Goal: Find specific page/section: Find specific page/section

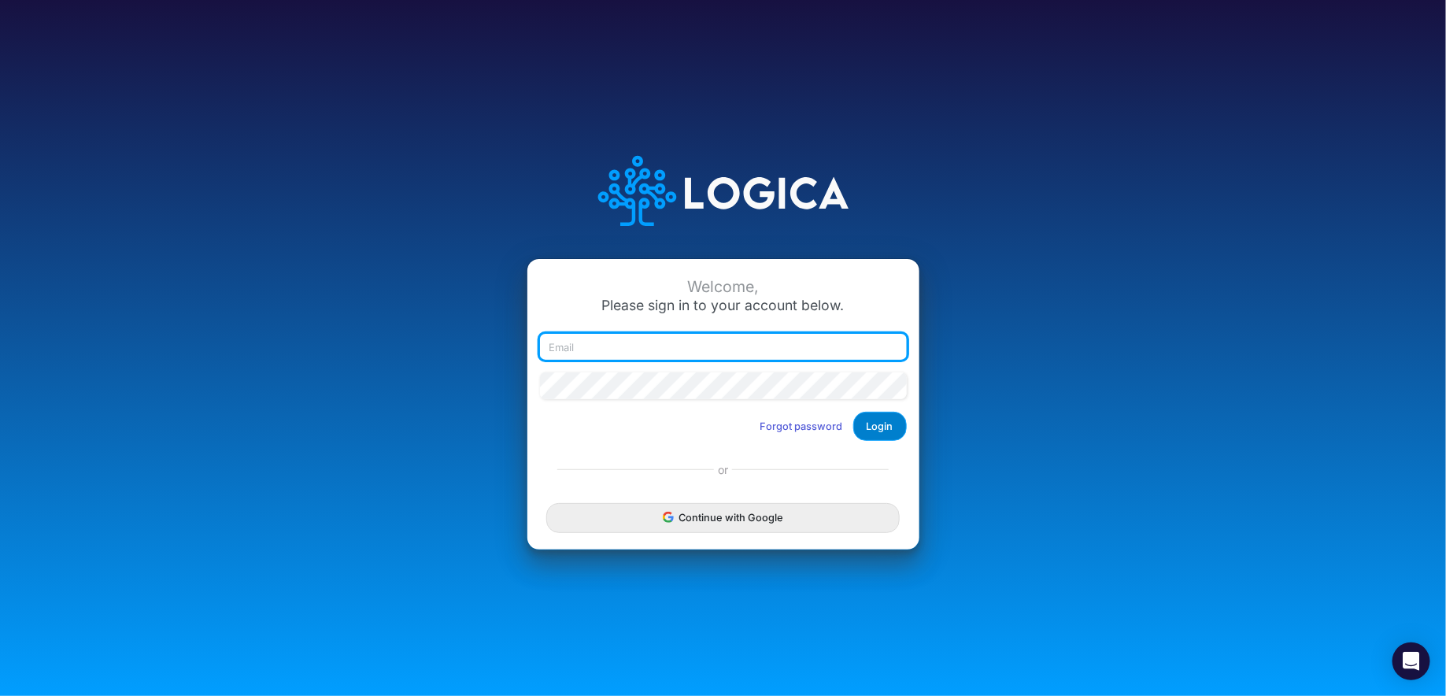
type input "[PERSON_NAME][EMAIL_ADDRESS][DOMAIN_NAME]"
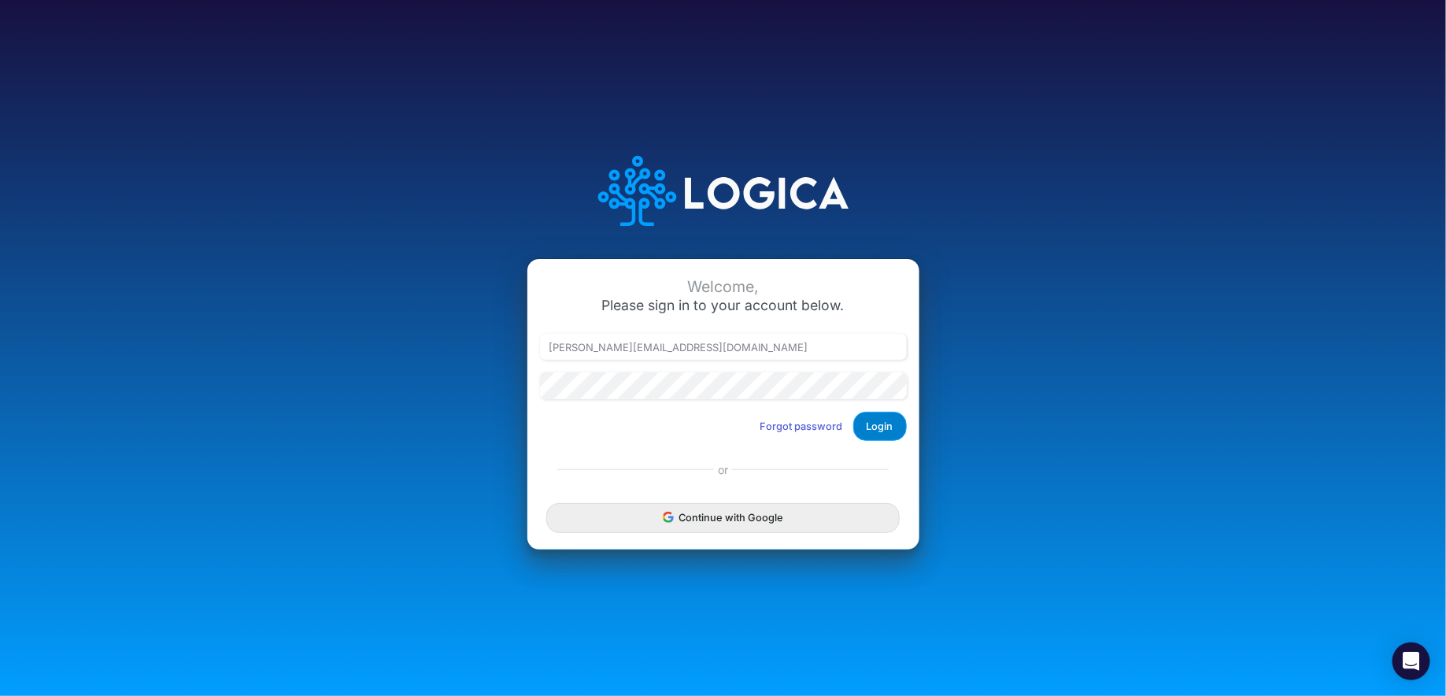
click at [892, 416] on button "Login" at bounding box center [880, 426] width 54 height 29
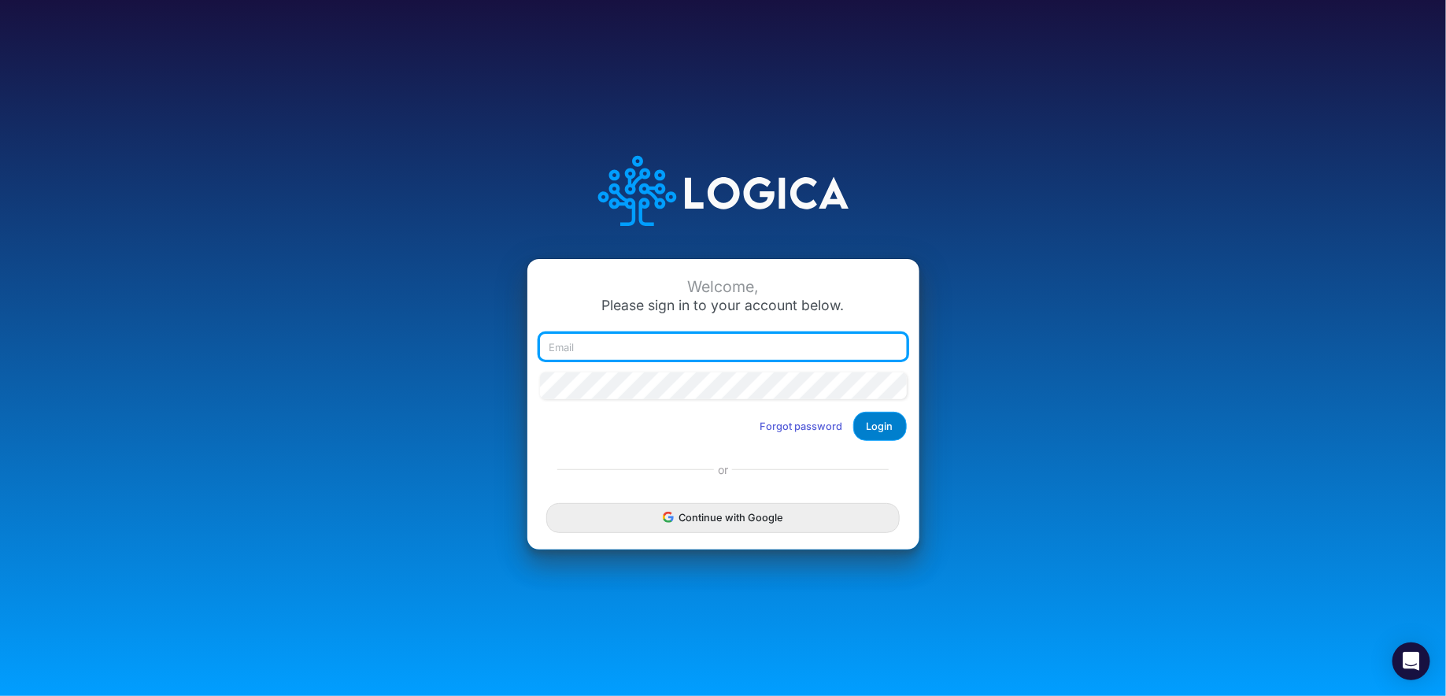
type input "[PERSON_NAME][EMAIL_ADDRESS][DOMAIN_NAME]"
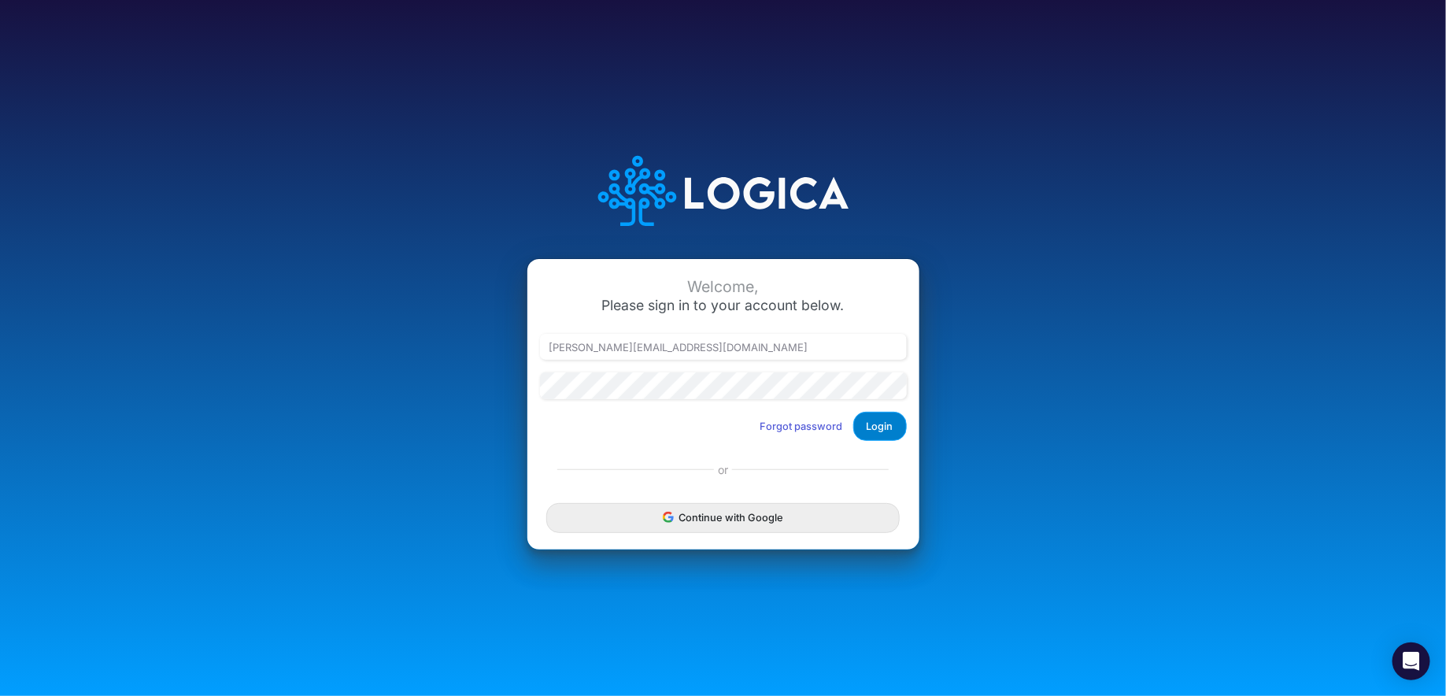
click at [875, 420] on button "Login" at bounding box center [880, 426] width 54 height 29
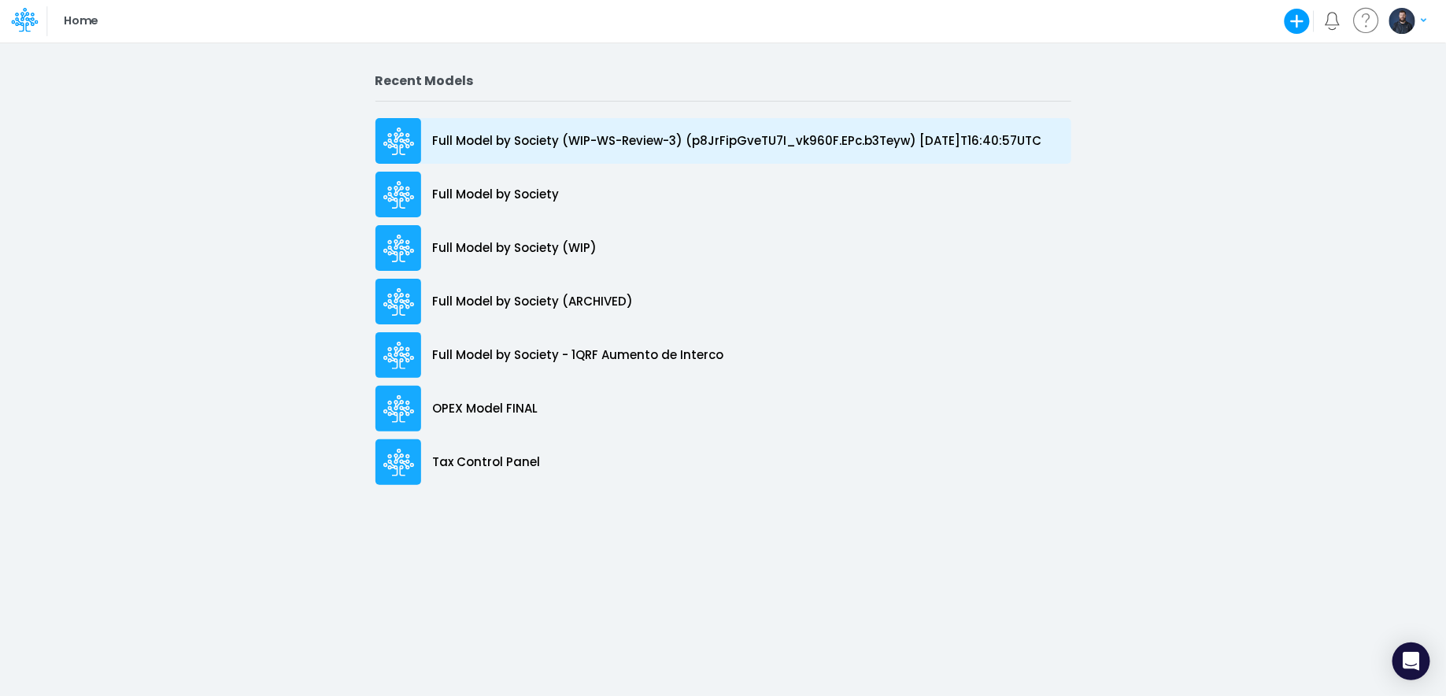
click at [764, 150] on div "Full Model by Society (WIP-WS-Review-3) (p8JrFipGveTU7I_vk960F.EPc.b3Teyw) 2025…" at bounding box center [723, 141] width 696 height 46
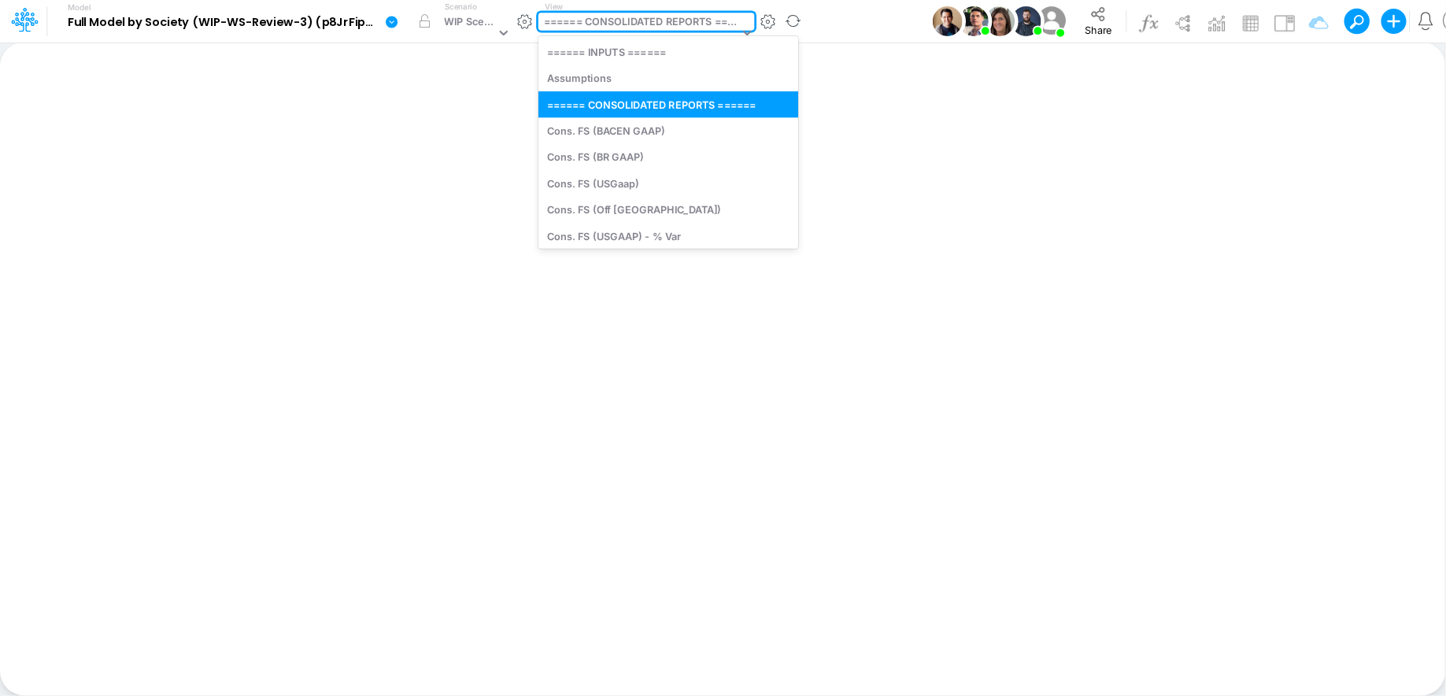
click at [640, 22] on div "====== CONSOLIDATED REPORTS ======" at bounding box center [641, 23] width 195 height 18
type input "fs"
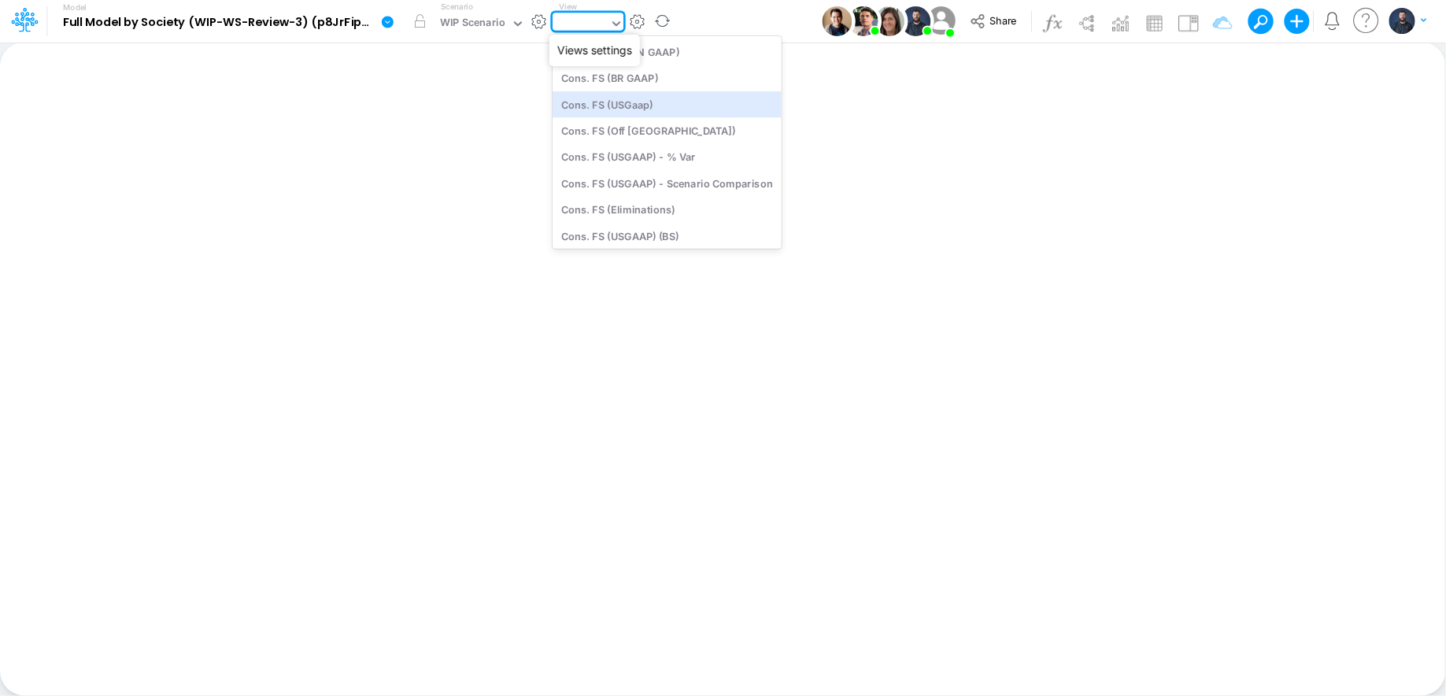
type input "Consolidated FS - USGAAP"
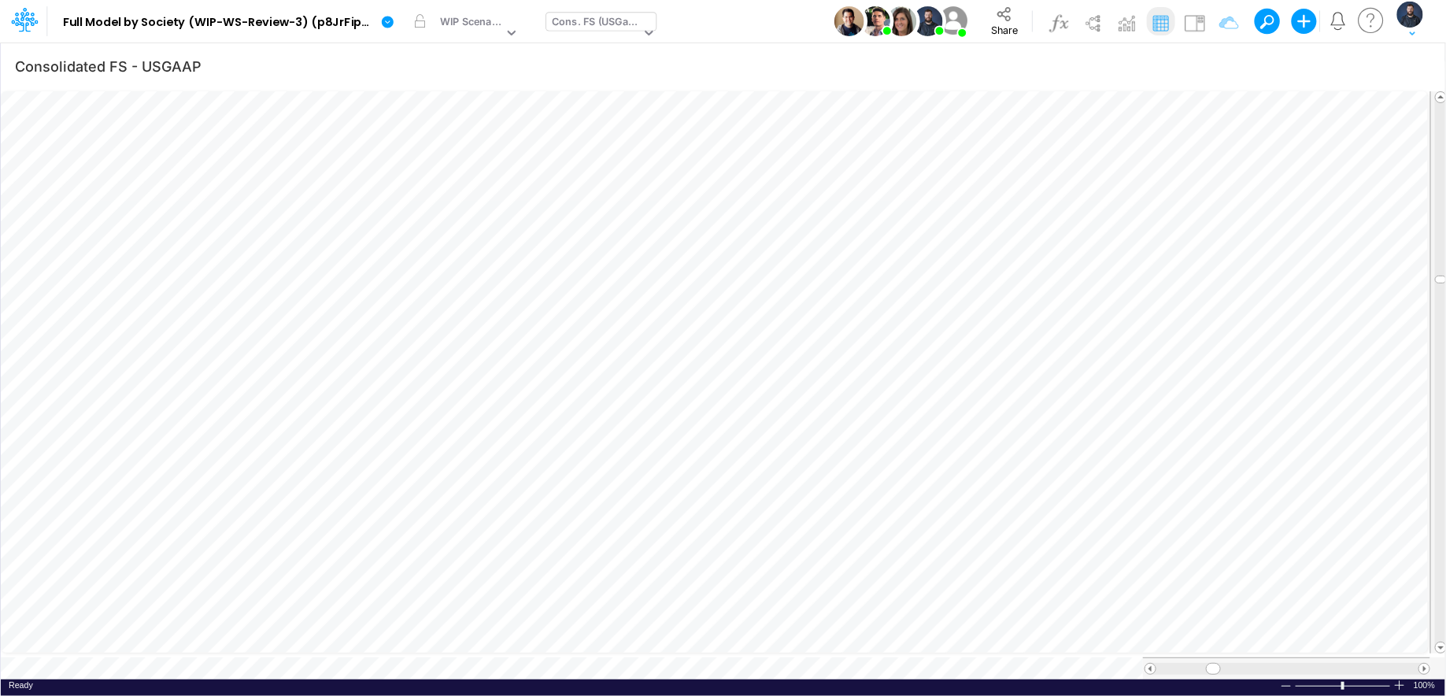
scroll to position [7, 1]
click at [1402, 681] on div at bounding box center [1399, 685] width 13 height 12
click at [1403, 679] on div at bounding box center [1399, 685] width 13 height 12
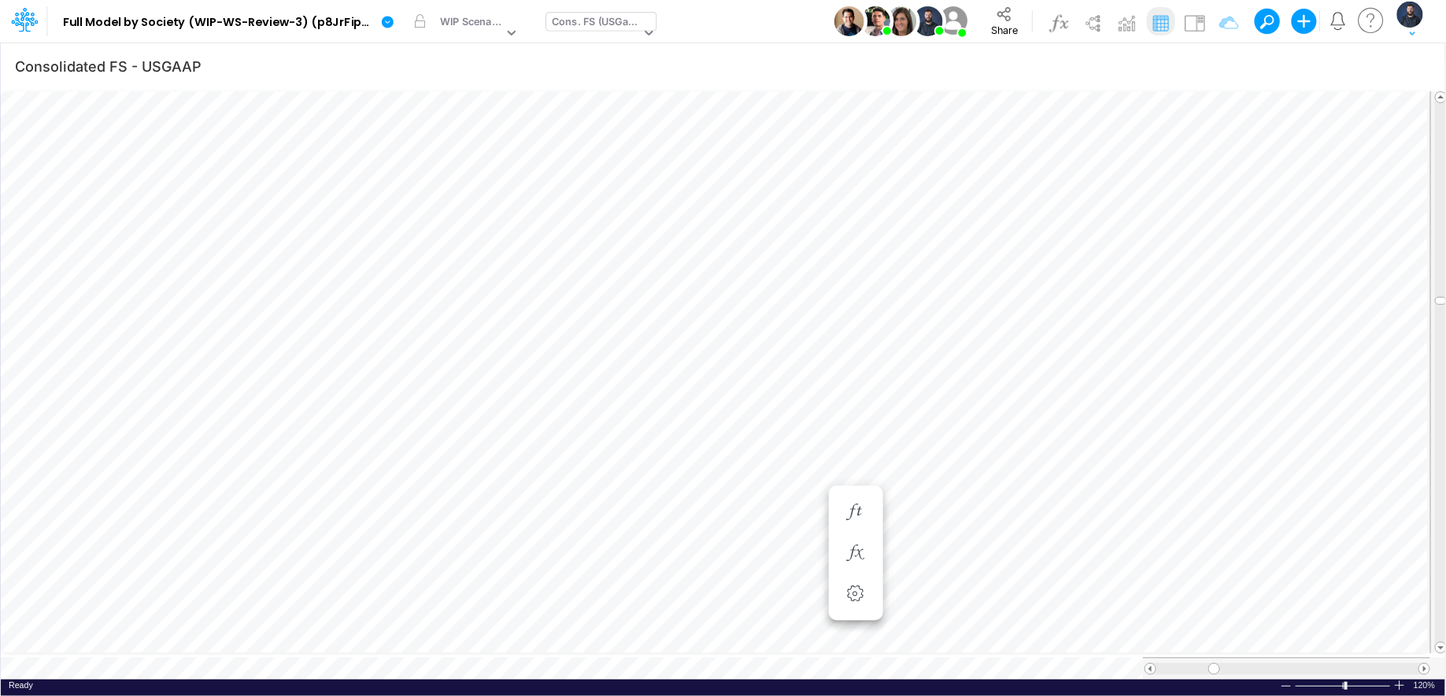
scroll to position [7, 1]
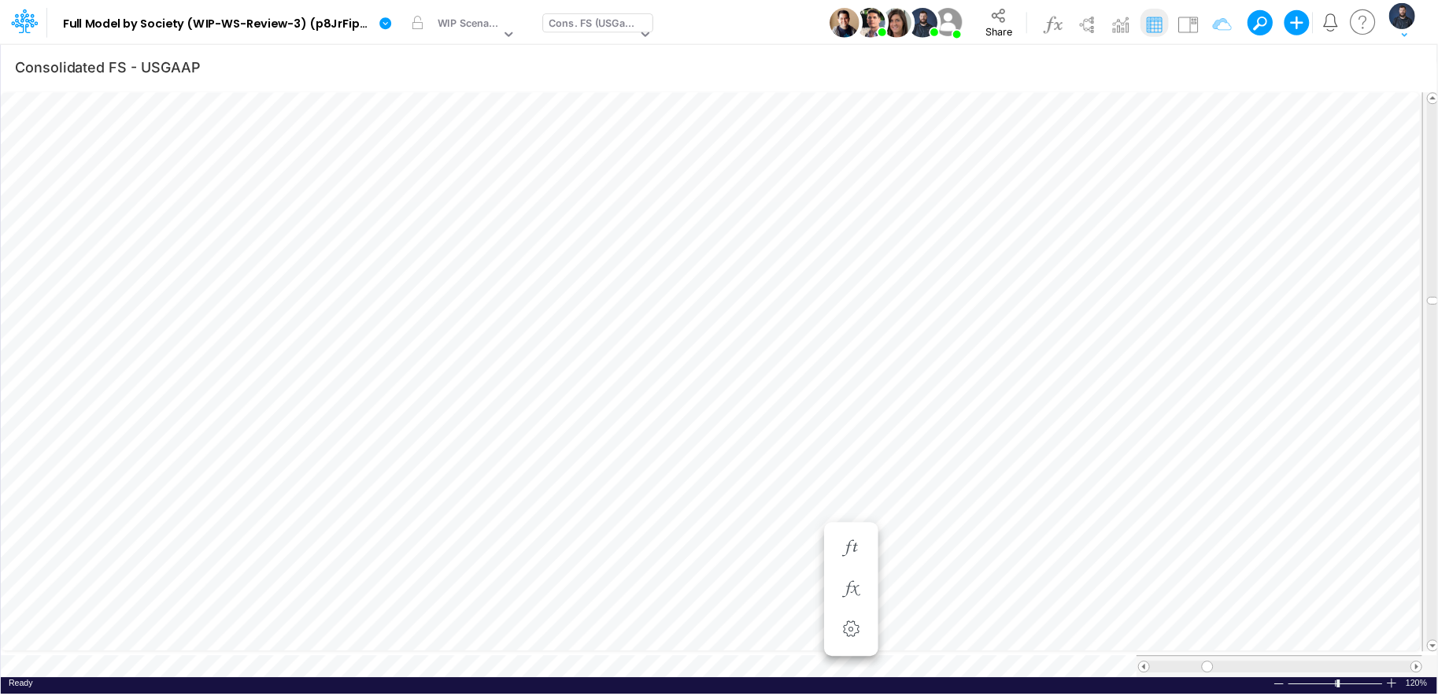
scroll to position [7, 1]
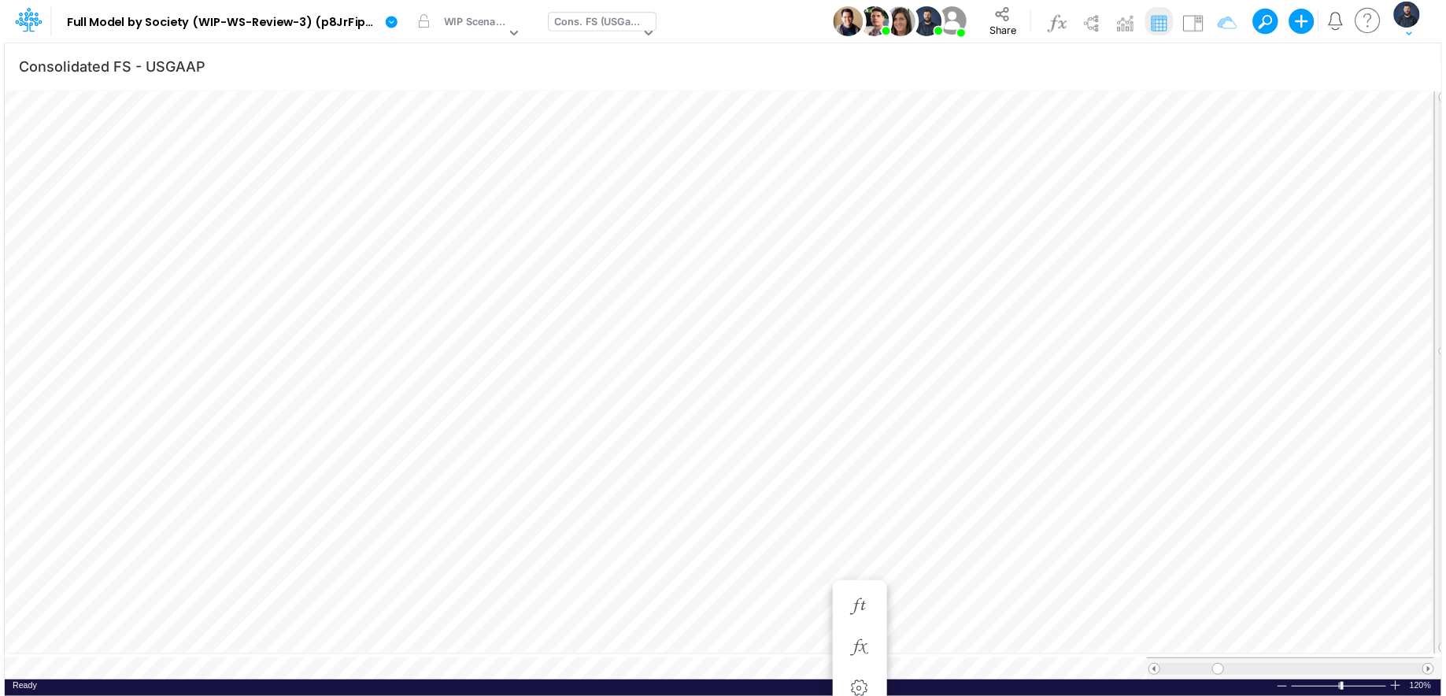
scroll to position [7, 1]
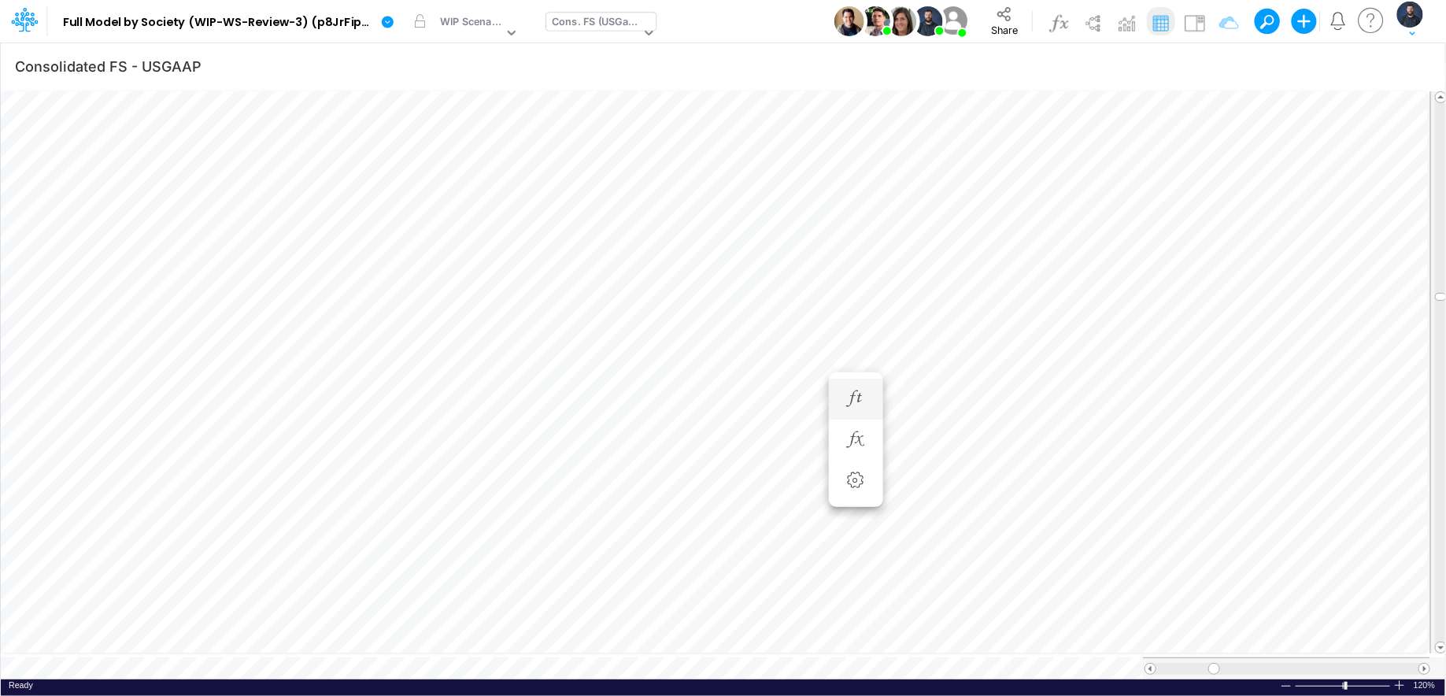
scroll to position [7, 1]
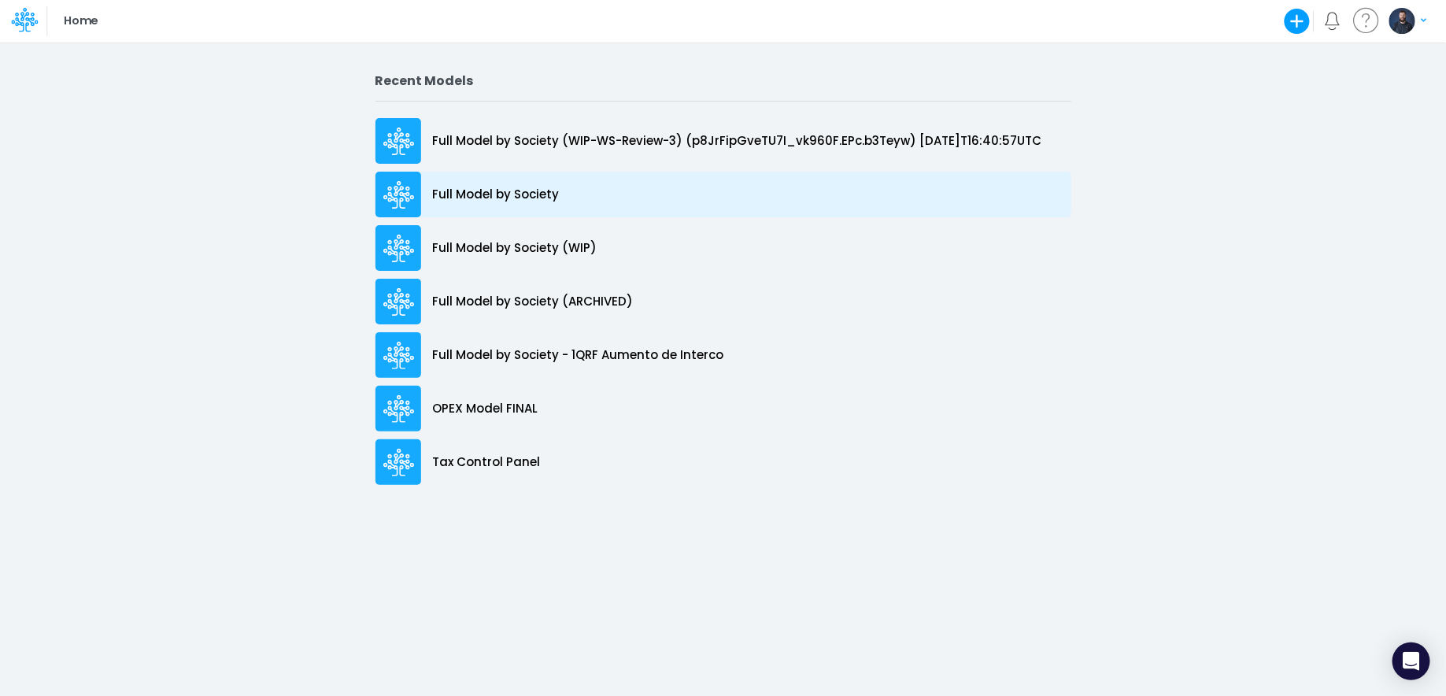
click at [593, 185] on div "Full Model by Society" at bounding box center [723, 195] width 696 height 46
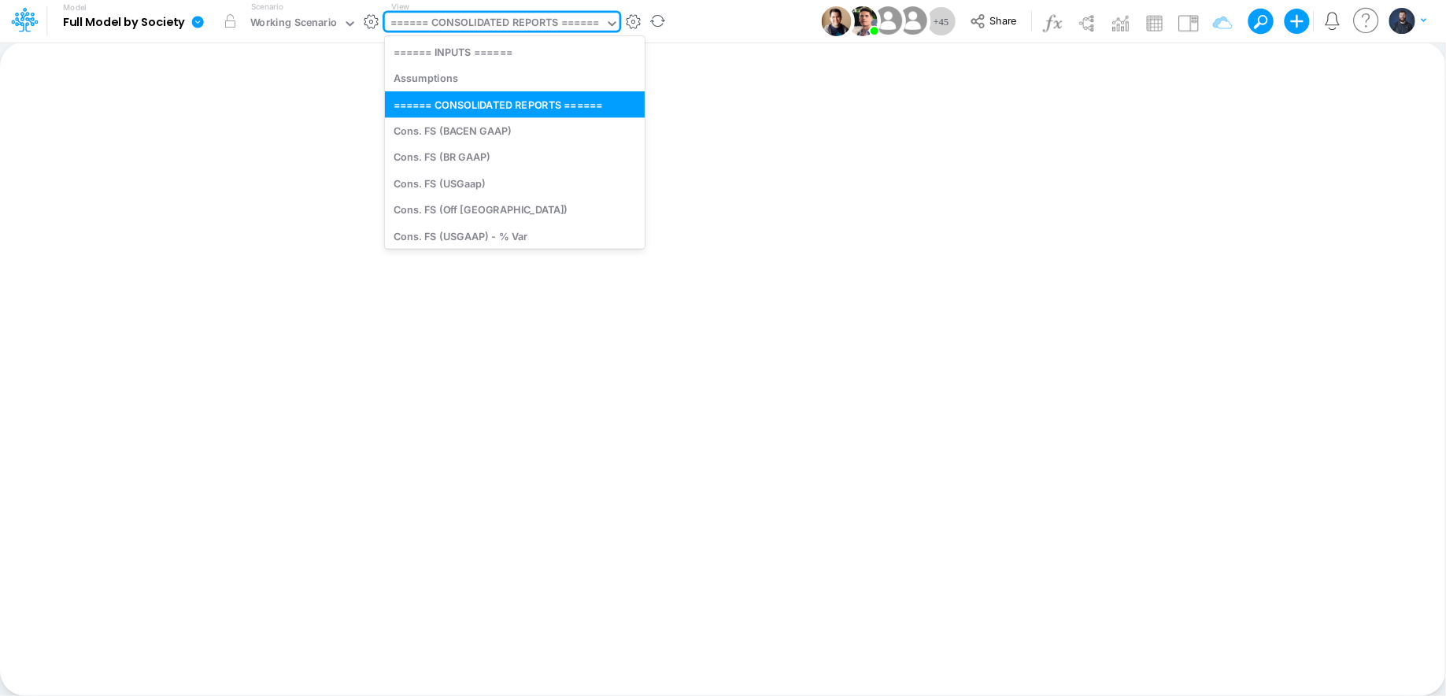
click at [542, 24] on div "====== CONSOLIDATED REPORTS ======" at bounding box center [494, 24] width 209 height 18
type input "fs"
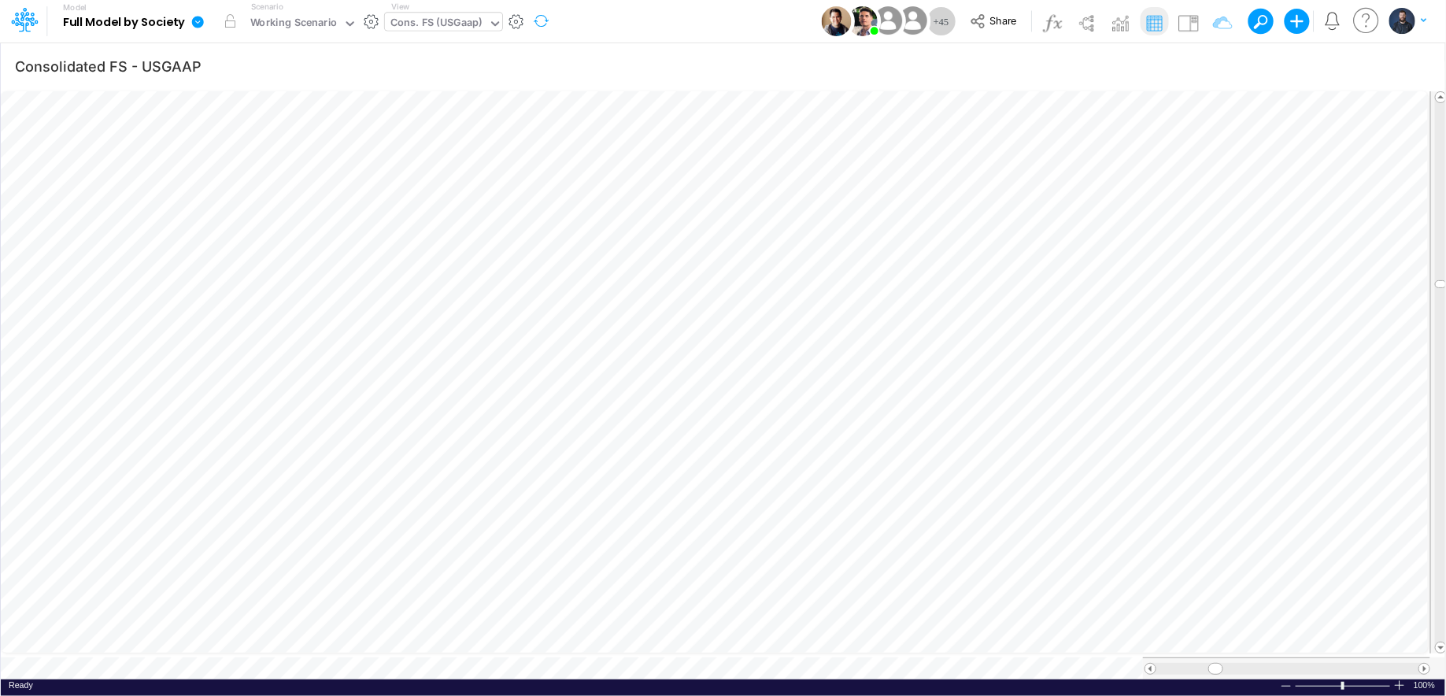
scroll to position [7, 1]
click at [1401, 682] on div at bounding box center [1399, 685] width 13 height 12
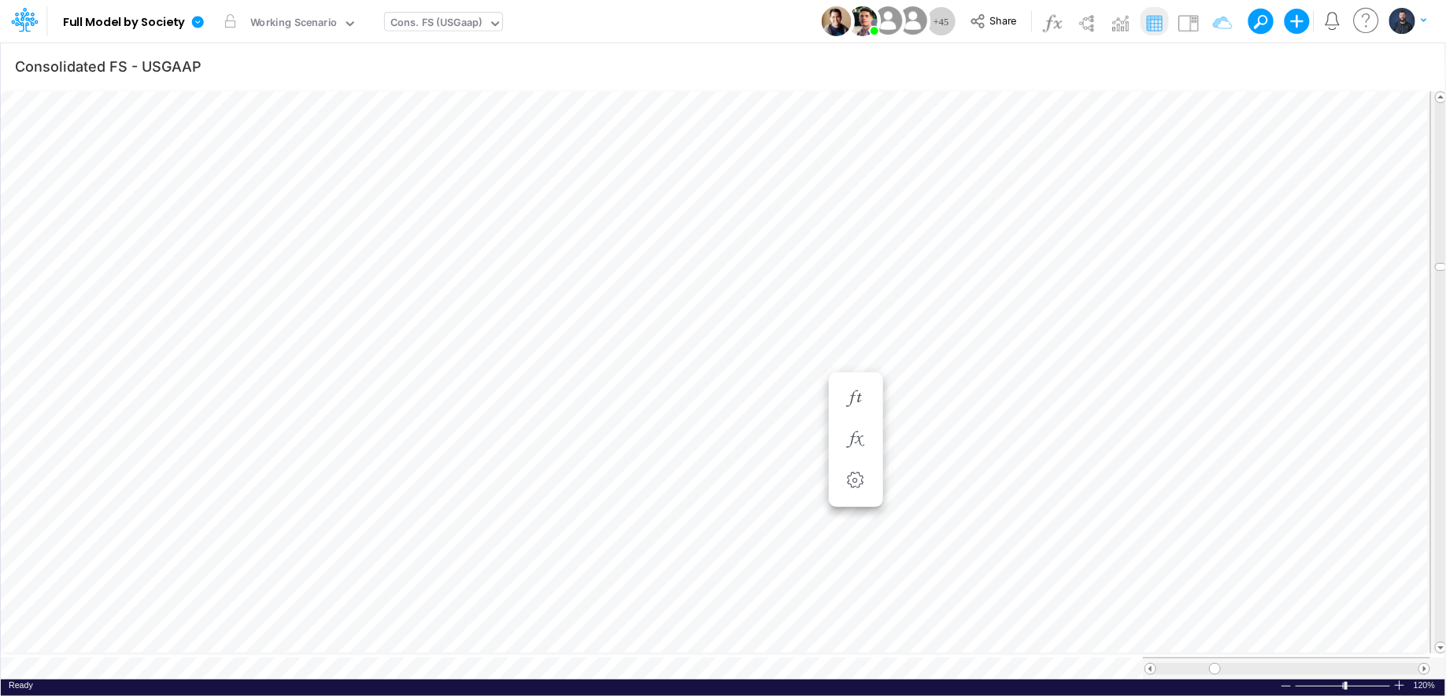
scroll to position [7, 1]
click at [246, 665] on div "Consolidated FS - USGAAP Insert new Conditional formatting Paste Cut Copy AutoF…" at bounding box center [722, 369] width 1445 height 654
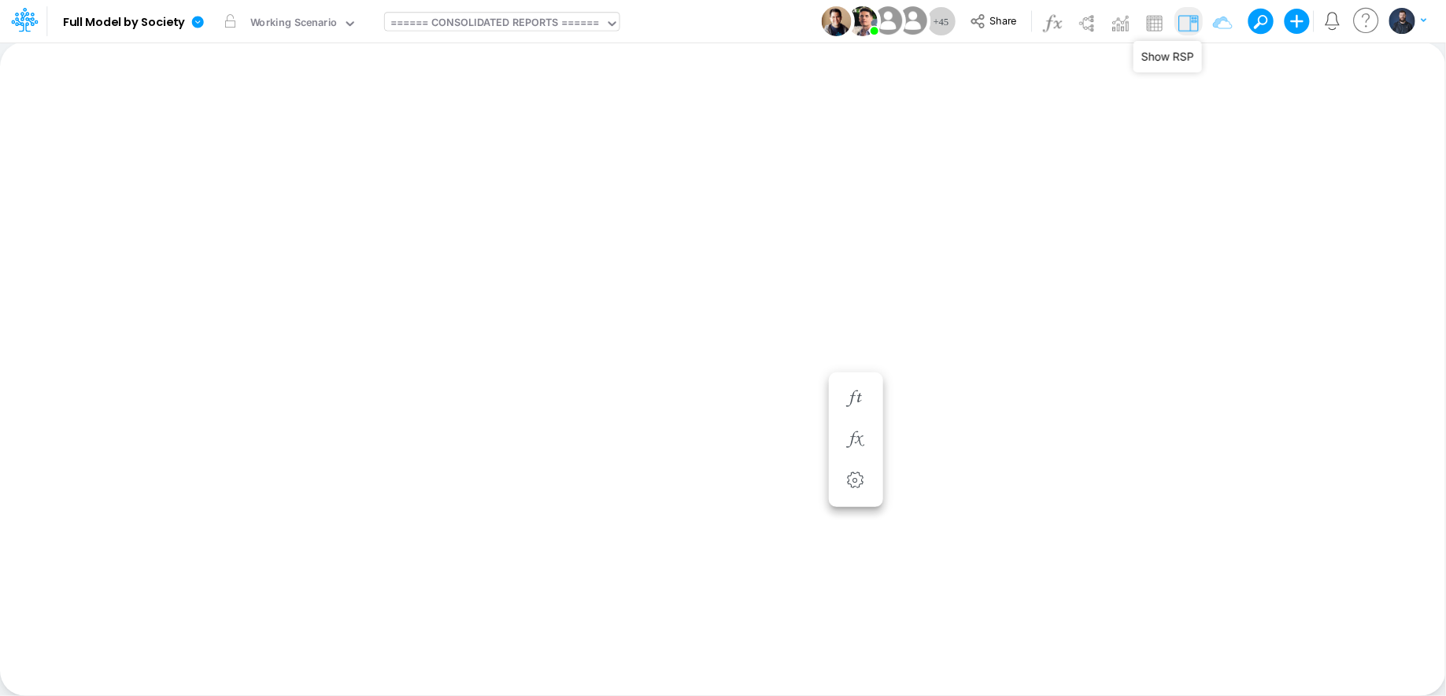
click at [1187, 25] on img at bounding box center [1188, 22] width 25 height 25
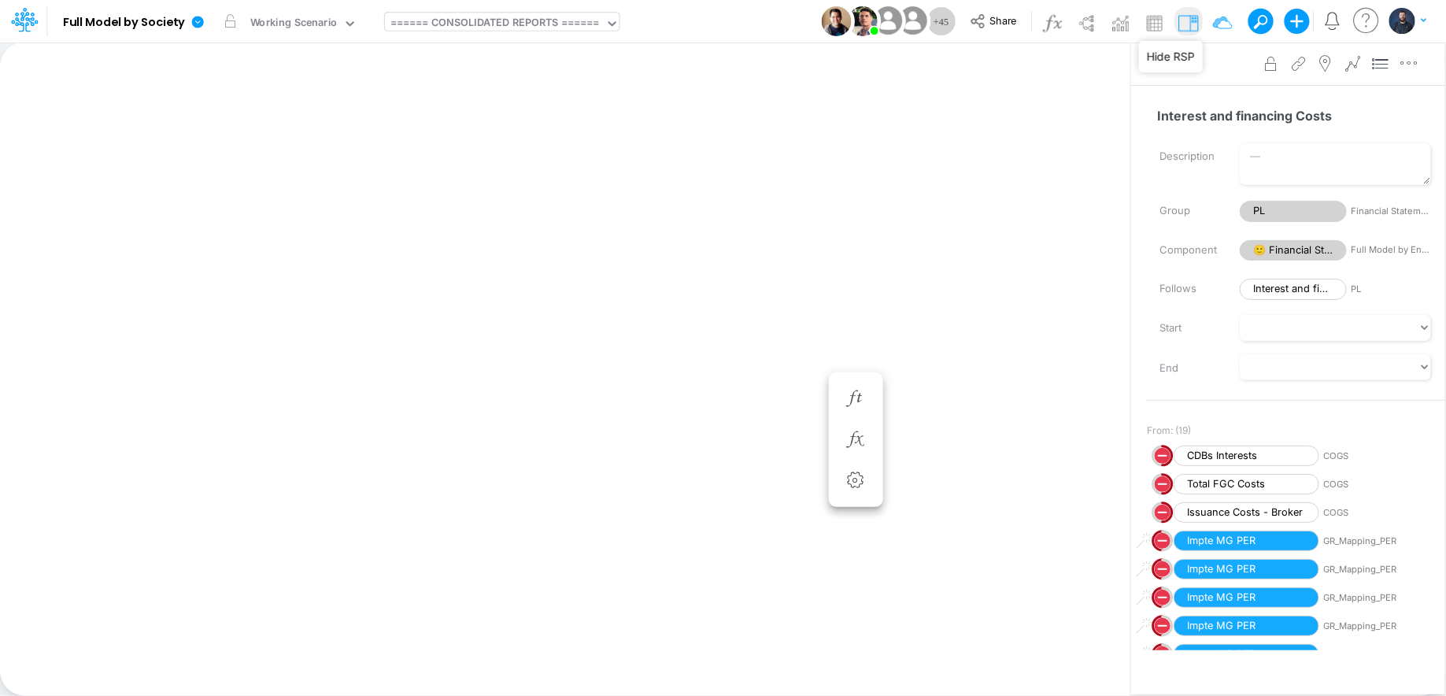
click at [1203, 20] on button at bounding box center [1188, 21] width 28 height 28
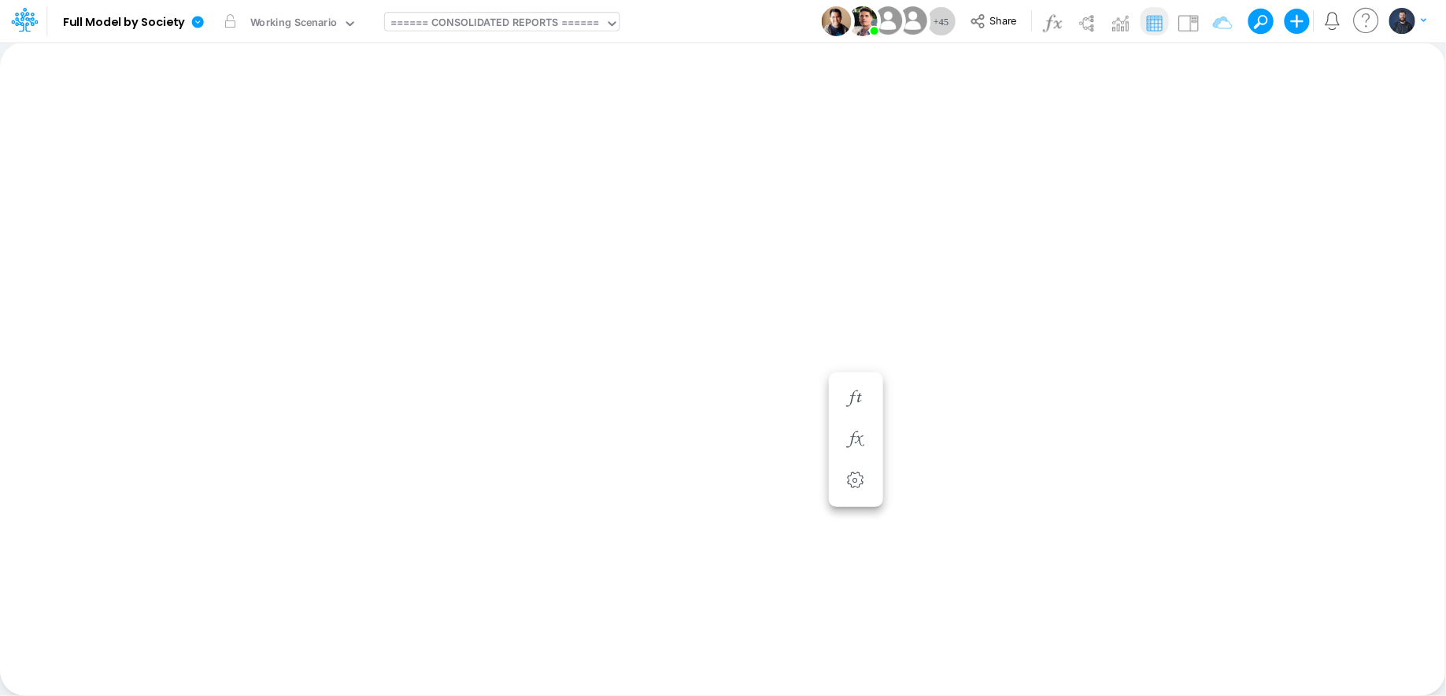
click at [1154, 17] on img at bounding box center [1153, 22] width 25 height 25
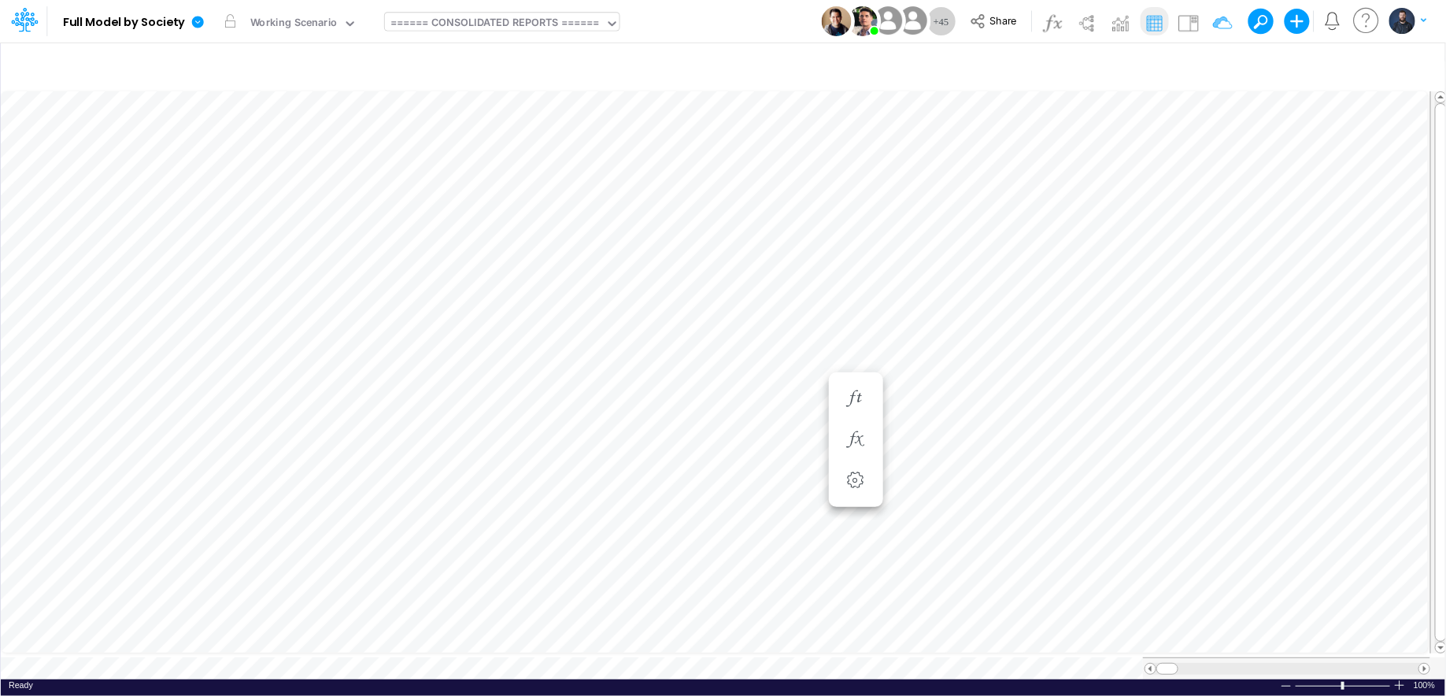
type input "Consolidated FS - USGAAP"
